Goal: Information Seeking & Learning: Find specific page/section

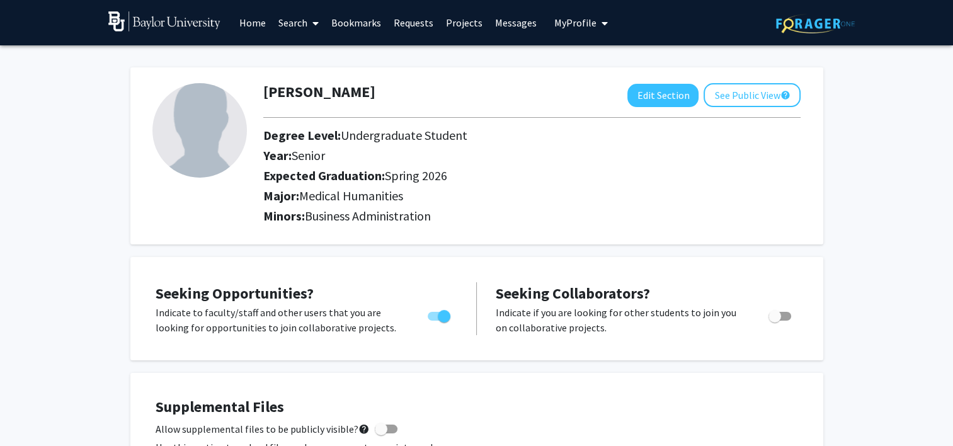
click at [240, 25] on link "Home" at bounding box center [252, 23] width 39 height 44
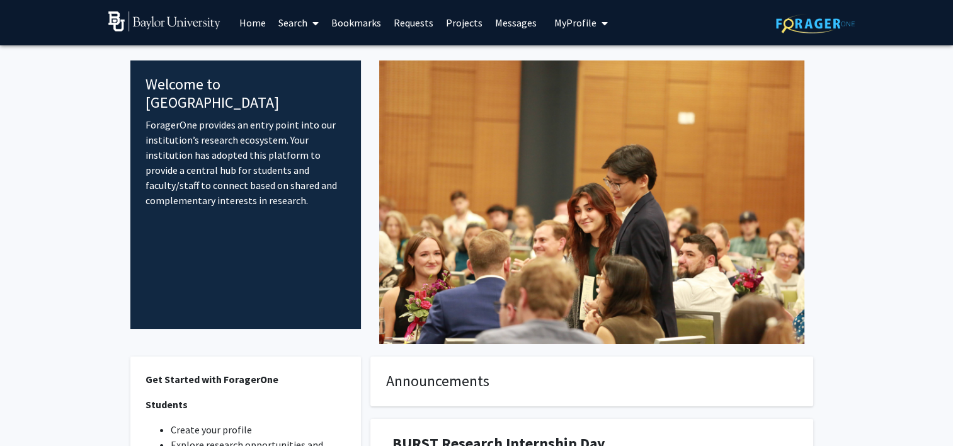
click at [305, 14] on link "Search" at bounding box center [298, 23] width 53 height 44
click at [312, 73] on span "Students" at bounding box center [310, 83] width 77 height 25
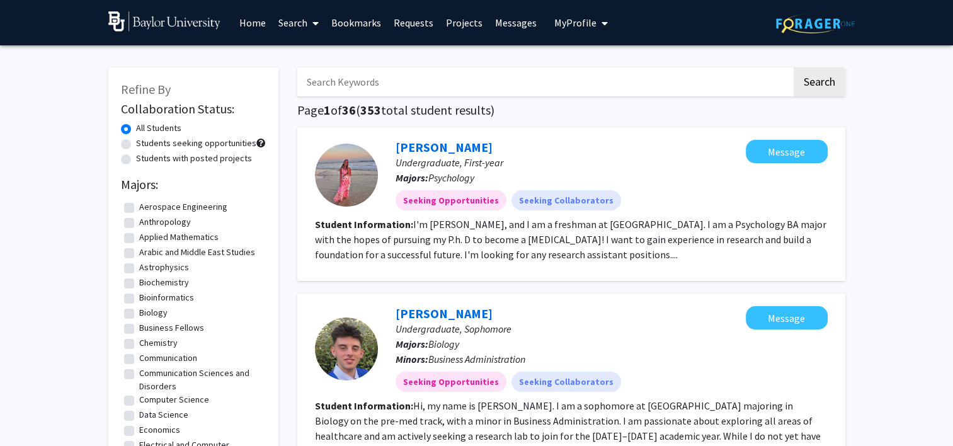
click at [295, 21] on link "Search" at bounding box center [298, 23] width 53 height 44
click at [301, 54] on span "Faculty/Staff" at bounding box center [318, 57] width 93 height 25
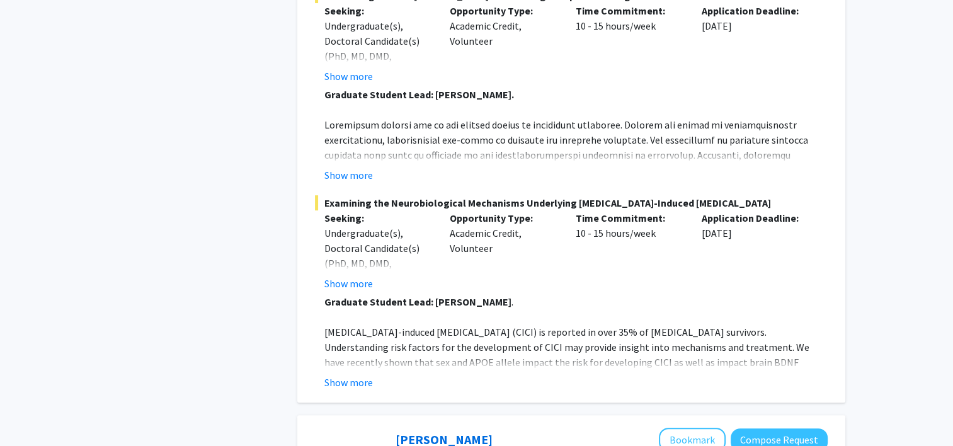
scroll to position [5027, 0]
click at [342, 374] on button "Show more" at bounding box center [348, 381] width 48 height 15
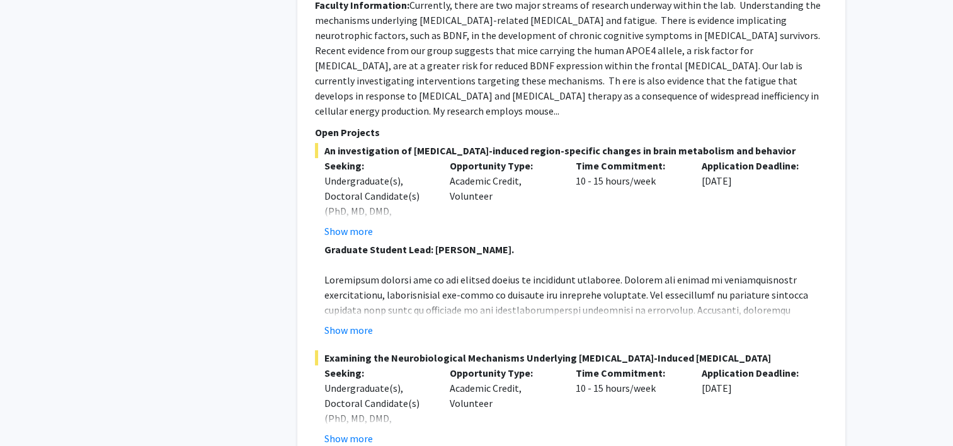
scroll to position [4851, 0]
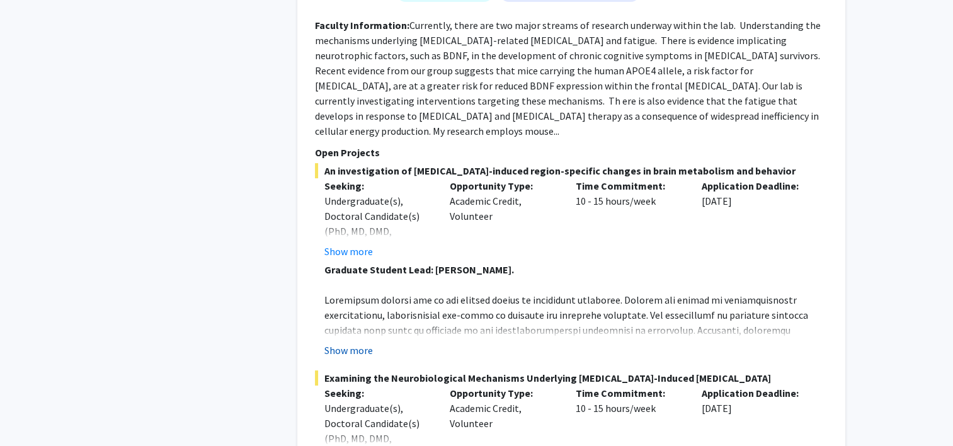
click at [330, 343] on button "Show more" at bounding box center [348, 350] width 48 height 15
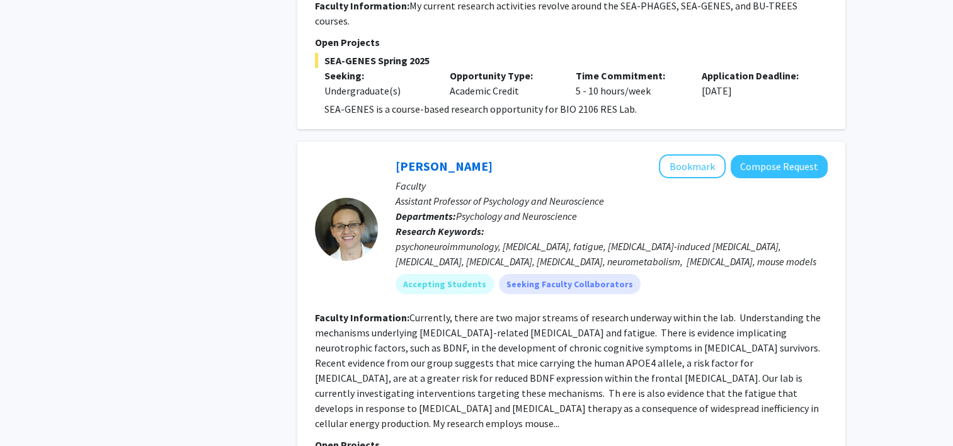
scroll to position [4555, 0]
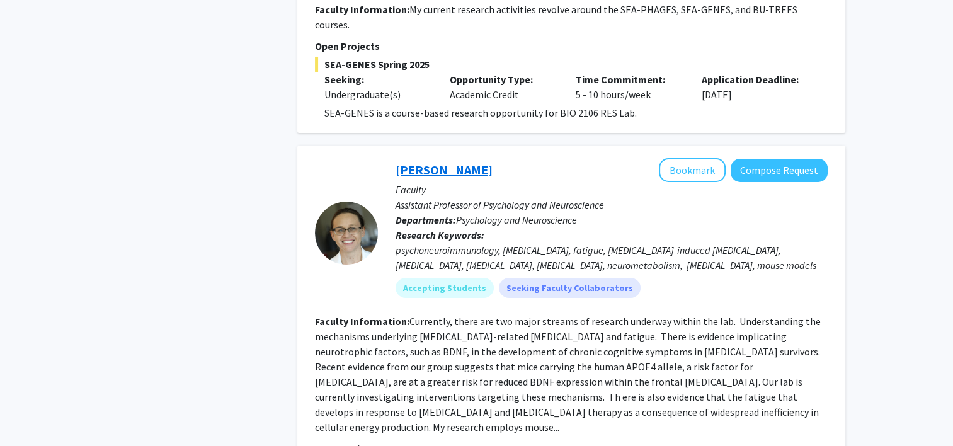
click at [473, 162] on link "[PERSON_NAME]" at bounding box center [443, 170] width 97 height 16
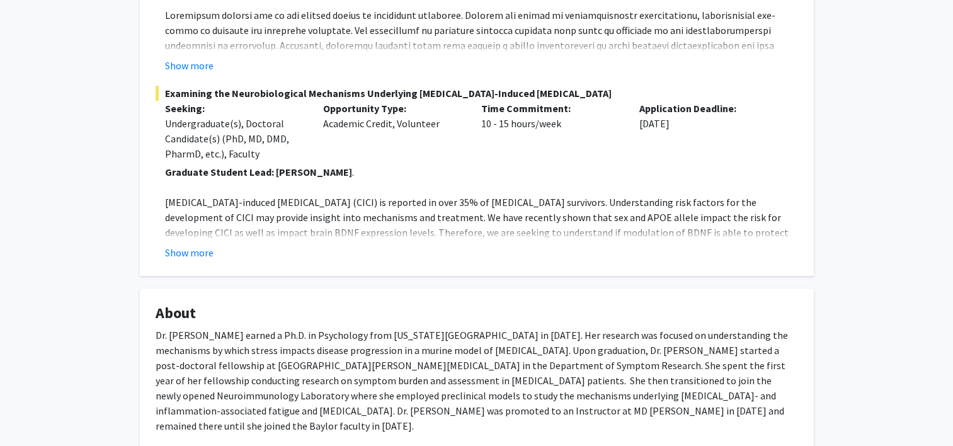
scroll to position [430, 0]
